Goal: Information Seeking & Learning: Learn about a topic

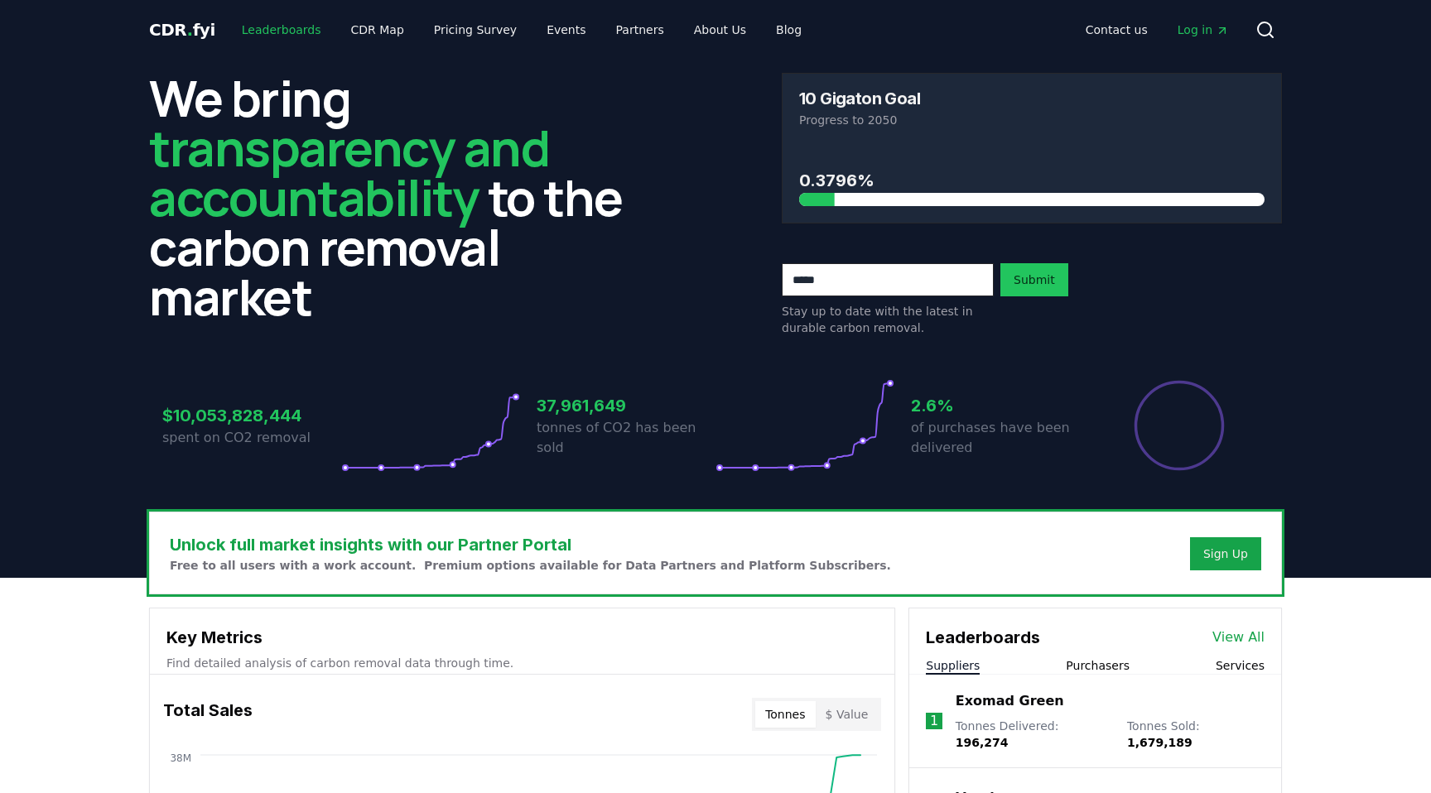
click at [266, 20] on link "Leaderboards" at bounding box center [282, 30] width 106 height 30
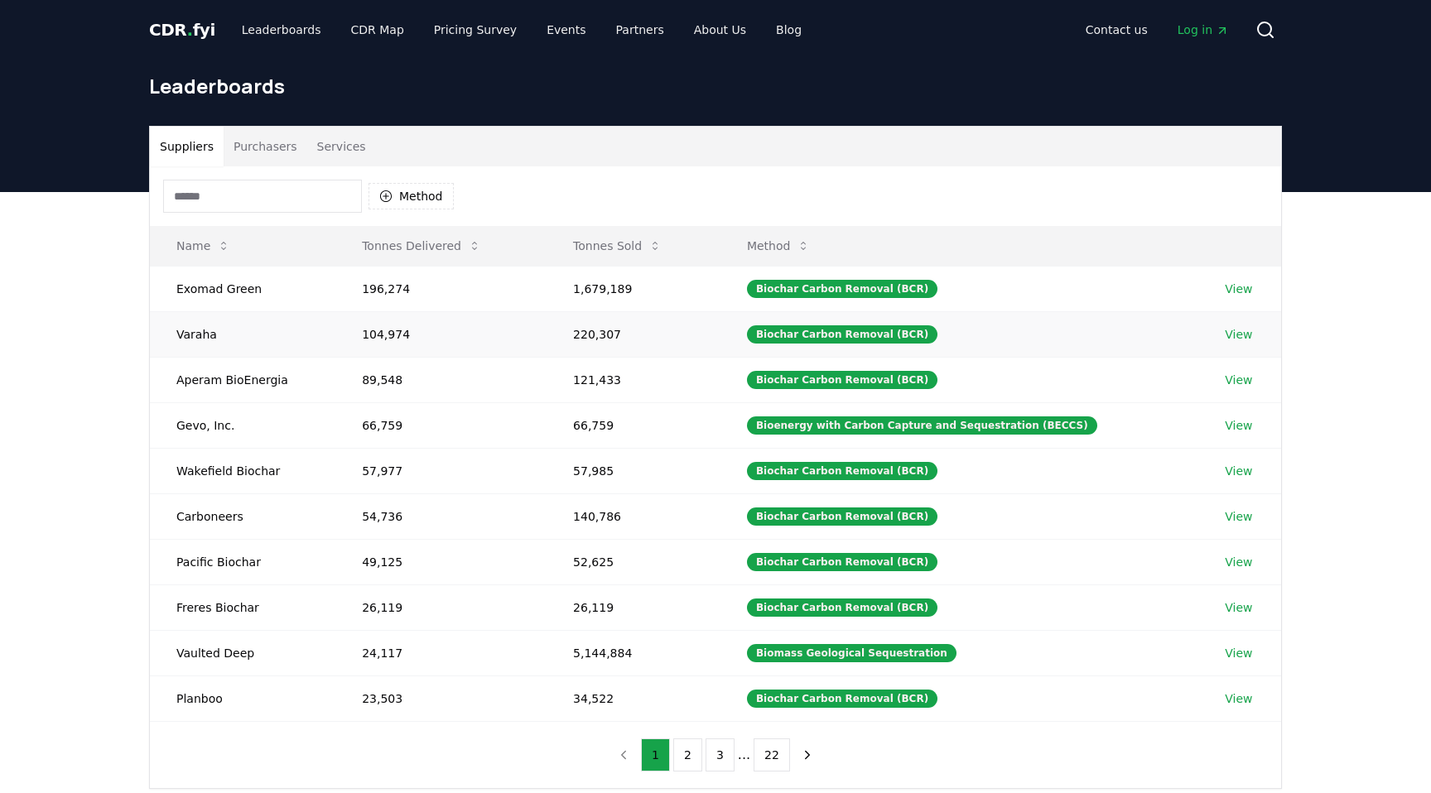
click at [1228, 332] on link "View" at bounding box center [1238, 334] width 27 height 17
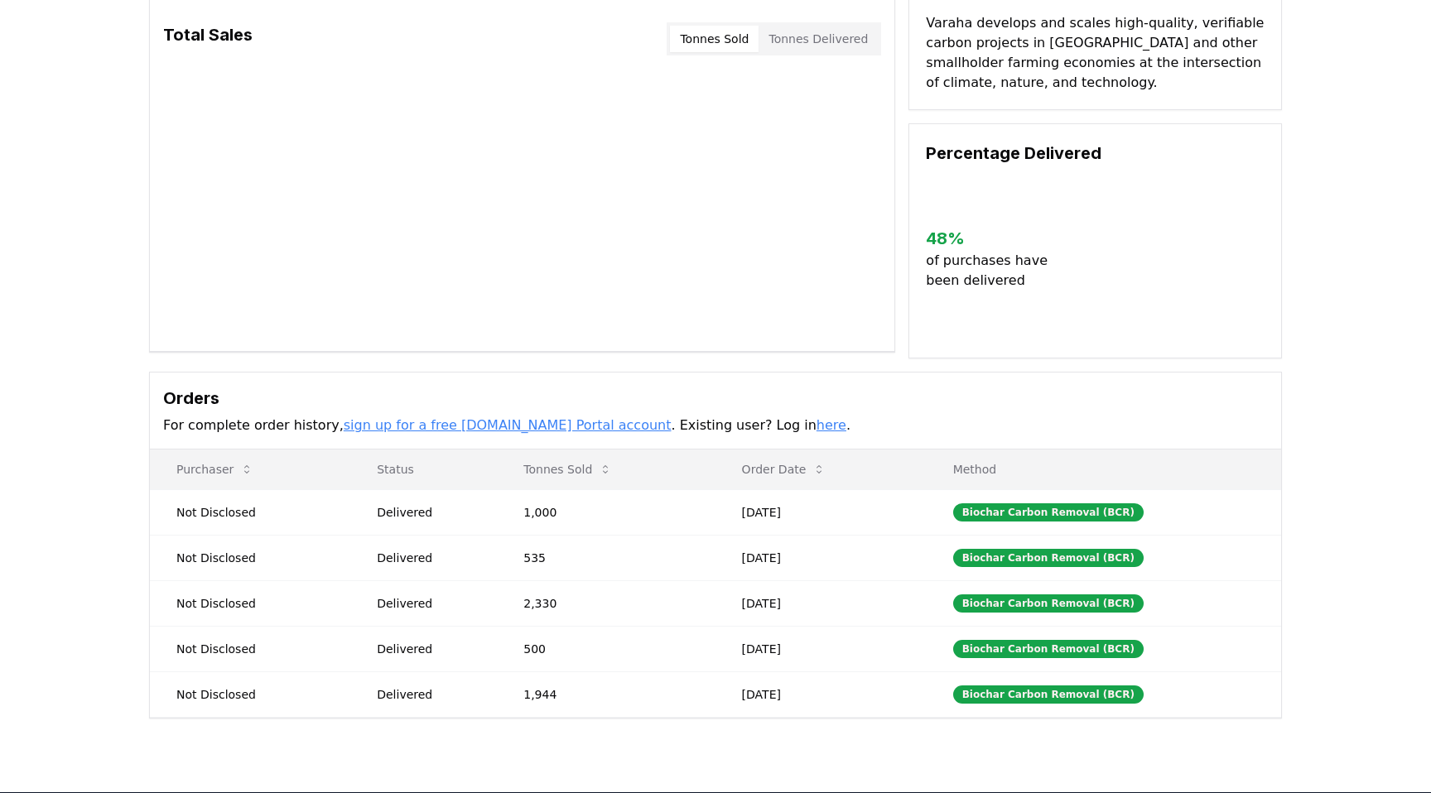
scroll to position [128, 0]
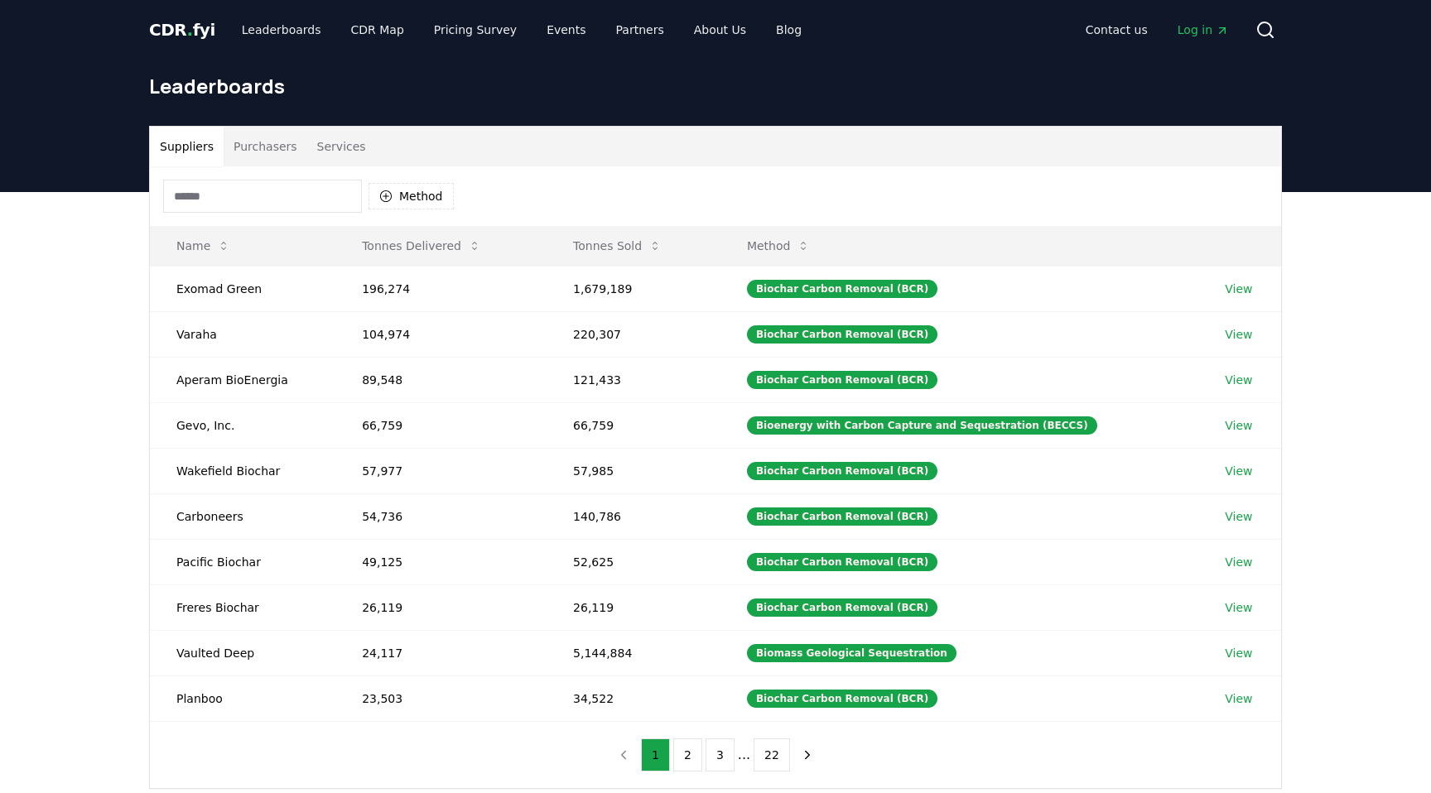
click at [244, 142] on button "Purchasers" at bounding box center [266, 147] width 84 height 40
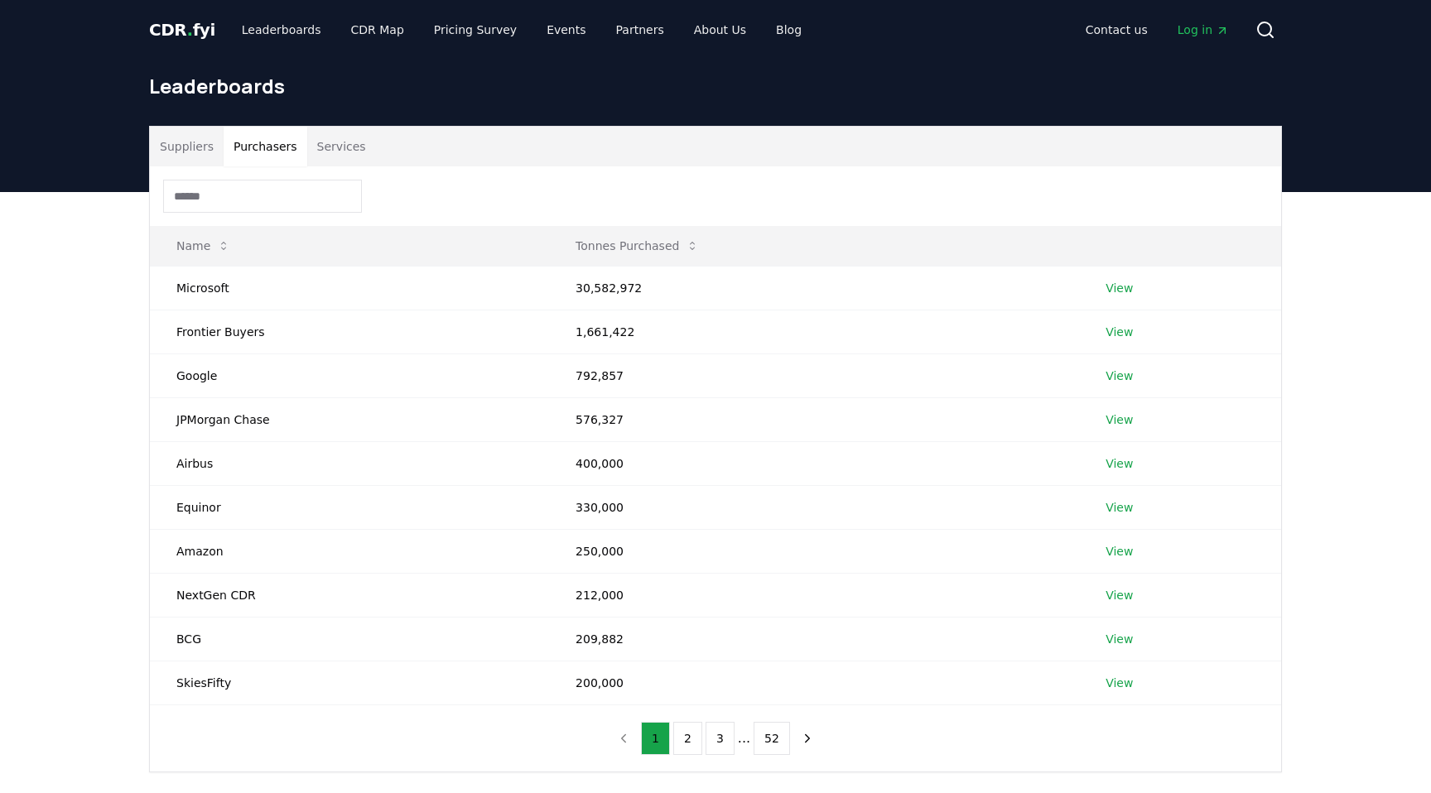
click at [324, 134] on button "Services" at bounding box center [341, 147] width 69 height 40
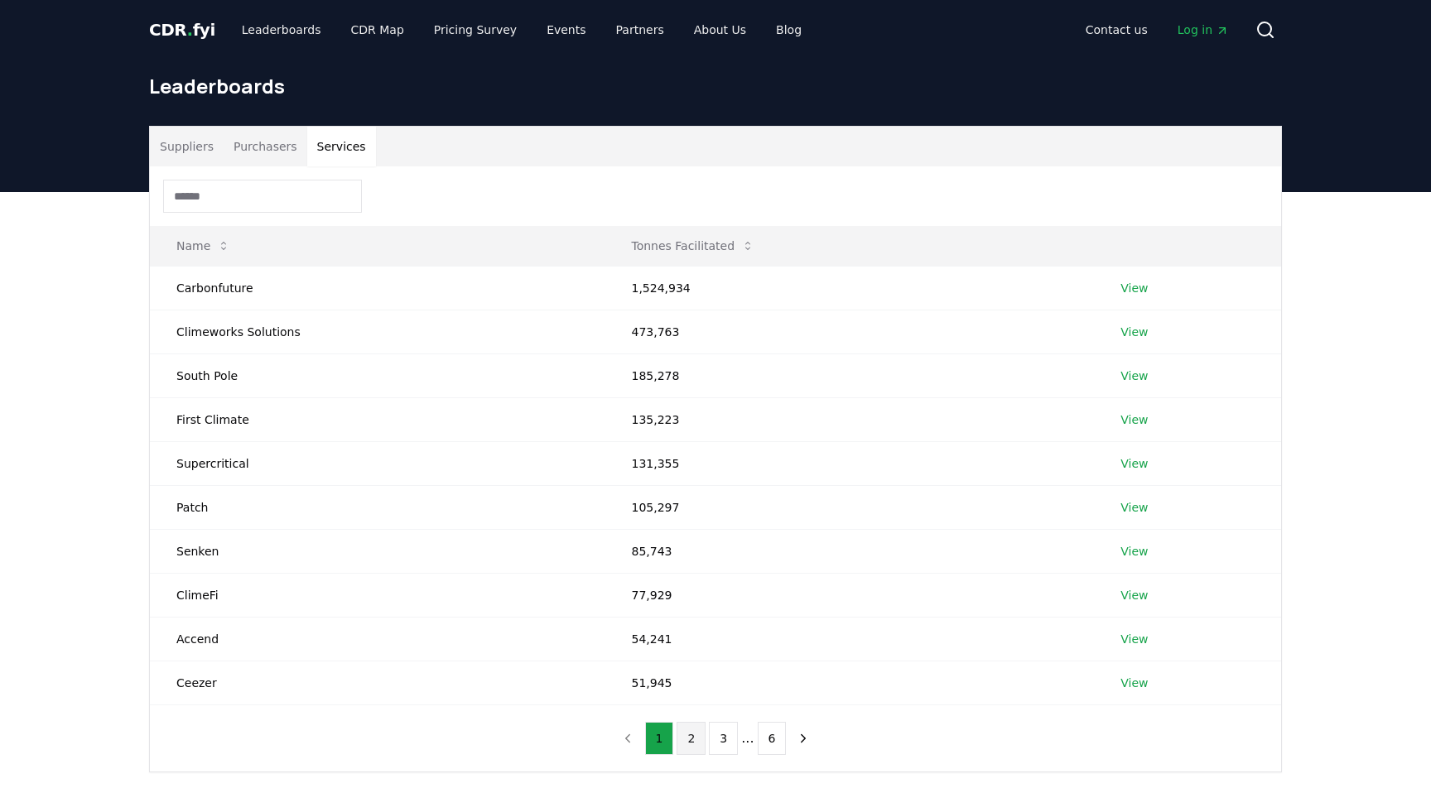
click at [695, 739] on button "2" at bounding box center [691, 738] width 29 height 33
click at [718, 733] on button "3" at bounding box center [723, 738] width 29 height 33
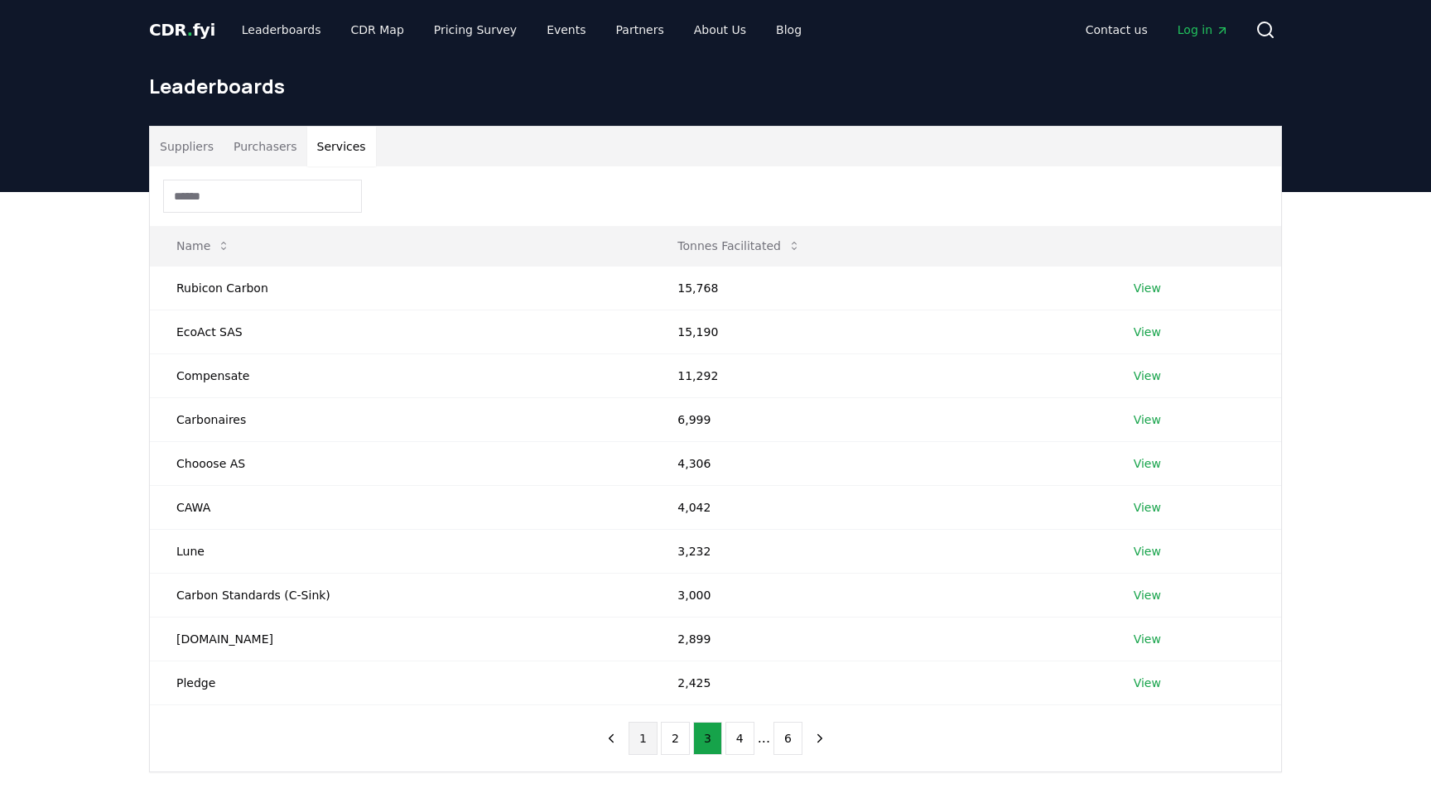
click at [634, 734] on button "1" at bounding box center [643, 738] width 29 height 33
